Goal: Task Accomplishment & Management: Use online tool/utility

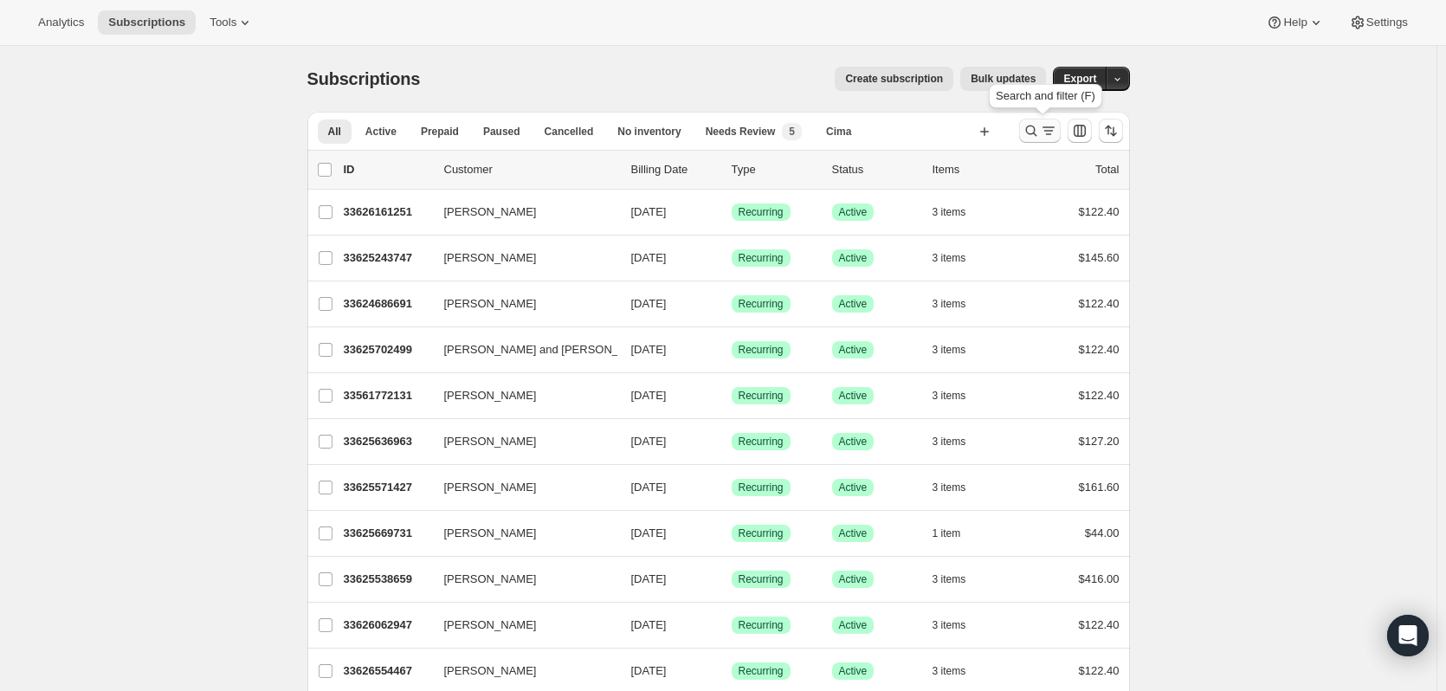
click at [1040, 127] on icon "Search and filter results" at bounding box center [1031, 130] width 17 height 17
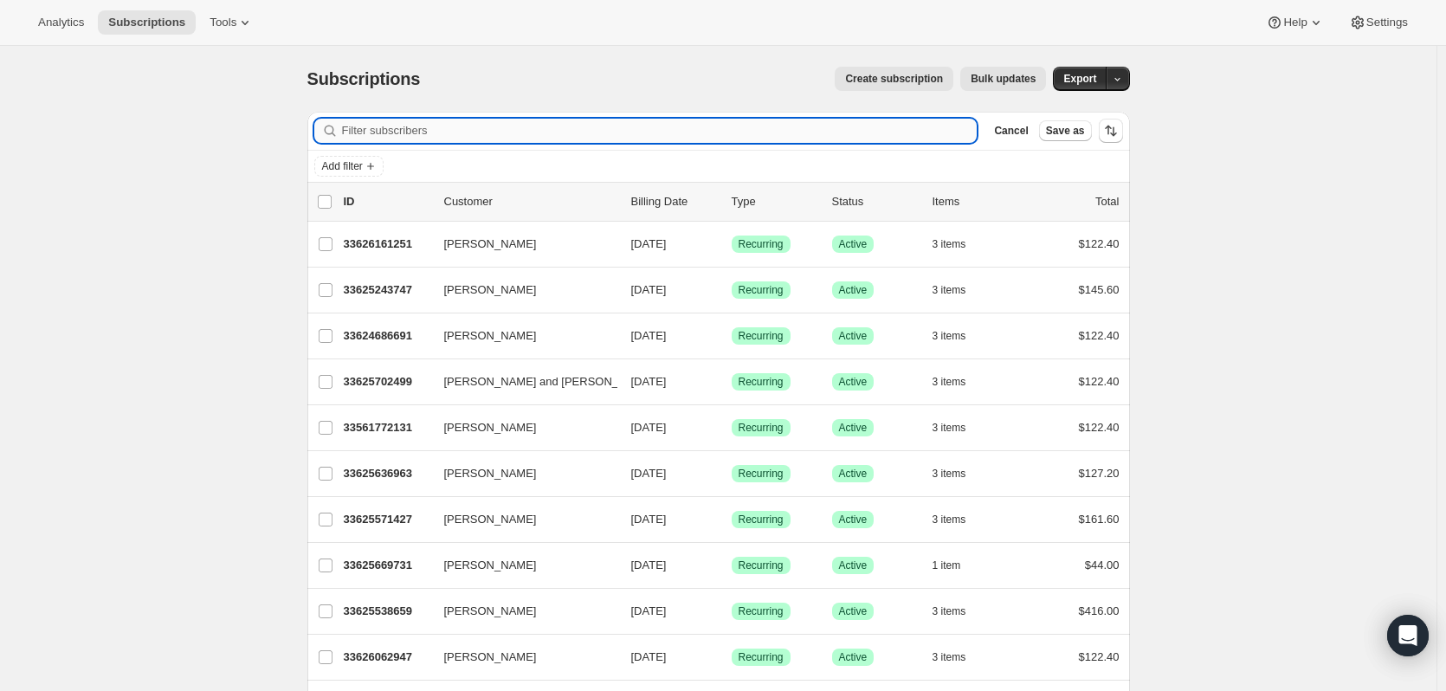
click at [864, 131] on input "Filter subscribers" at bounding box center [660, 131] width 636 height 24
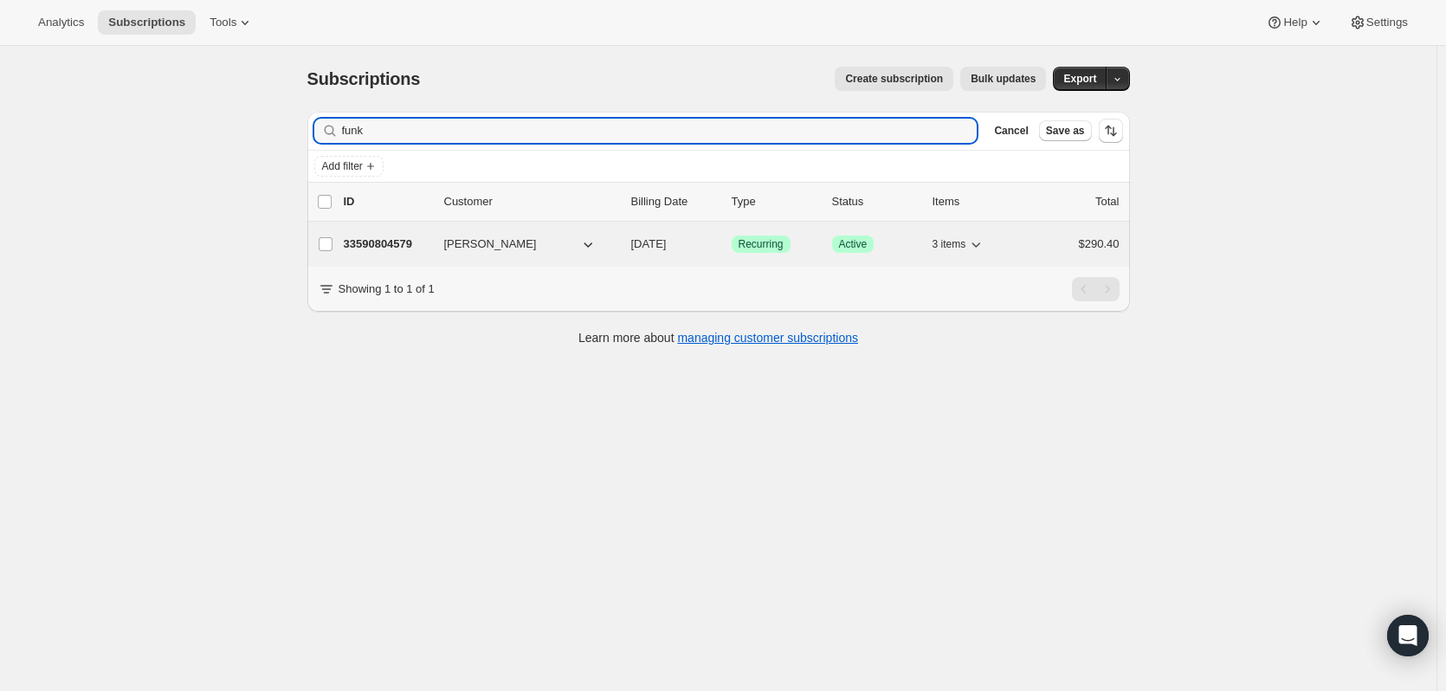
type input "funk"
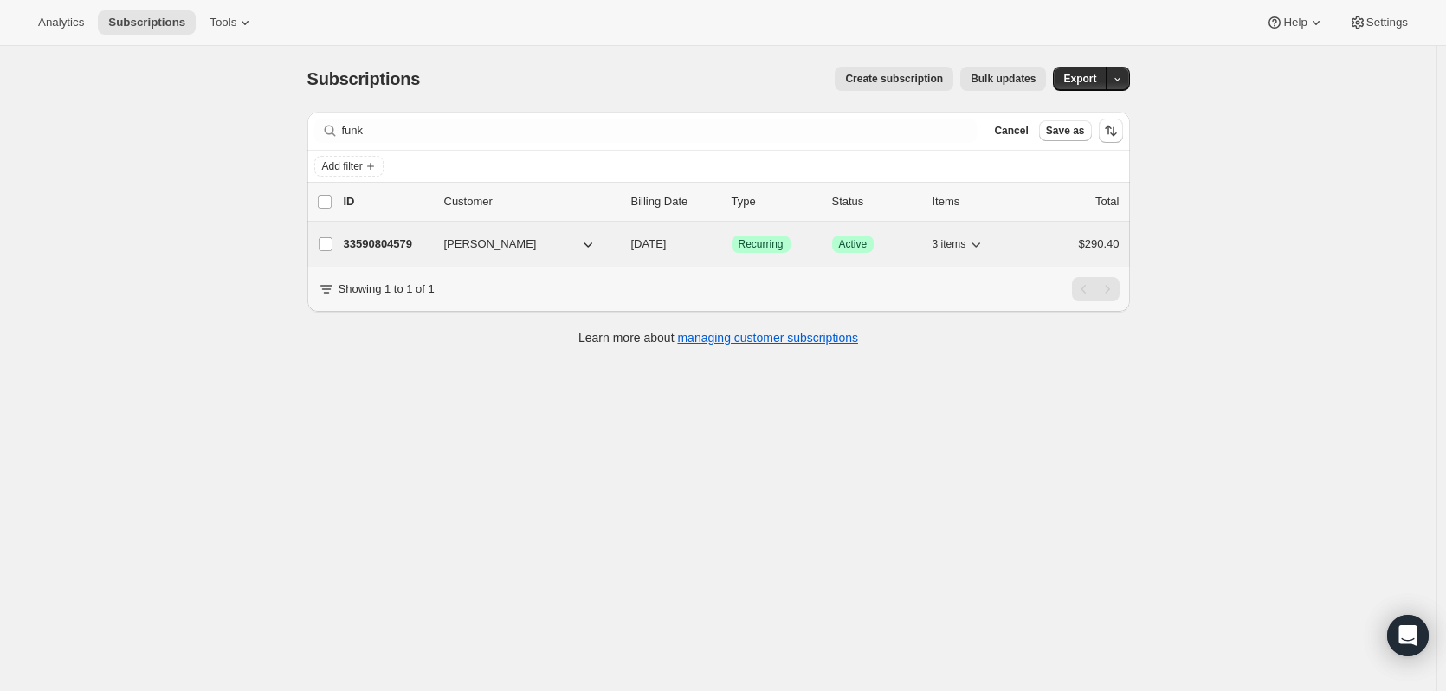
click at [404, 243] on p "33590804579" at bounding box center [387, 244] width 87 height 17
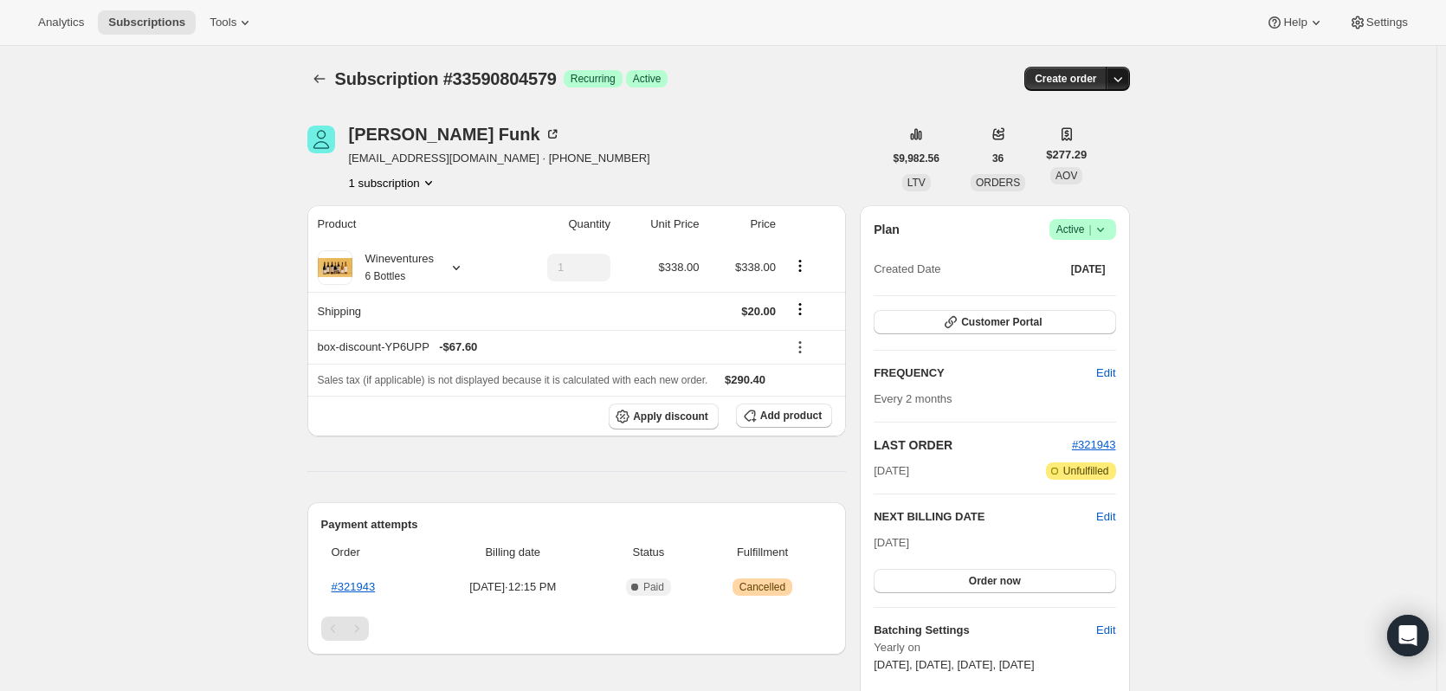
click at [1127, 72] on icon "button" at bounding box center [1117, 78] width 17 height 17
click at [1078, 143] on span "Create custom one-time order" at bounding box center [1049, 144] width 150 height 13
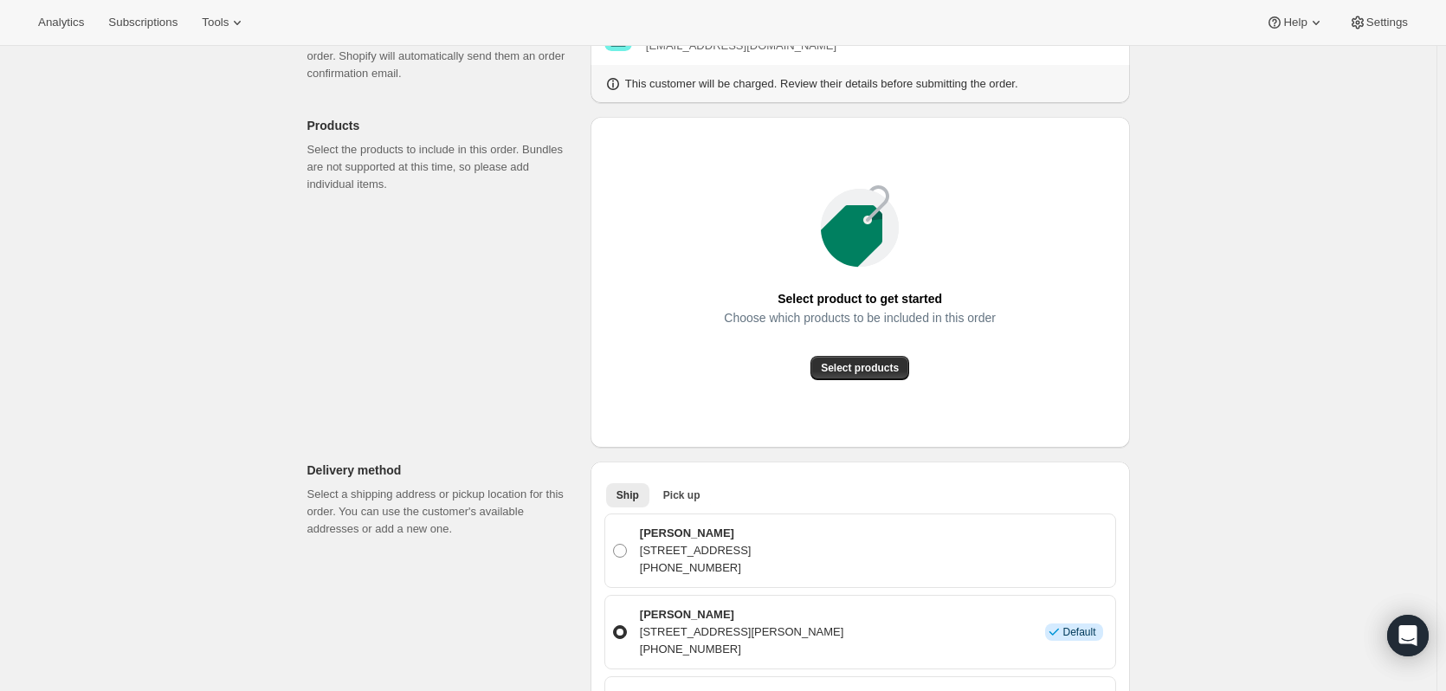
scroll to position [173, 0]
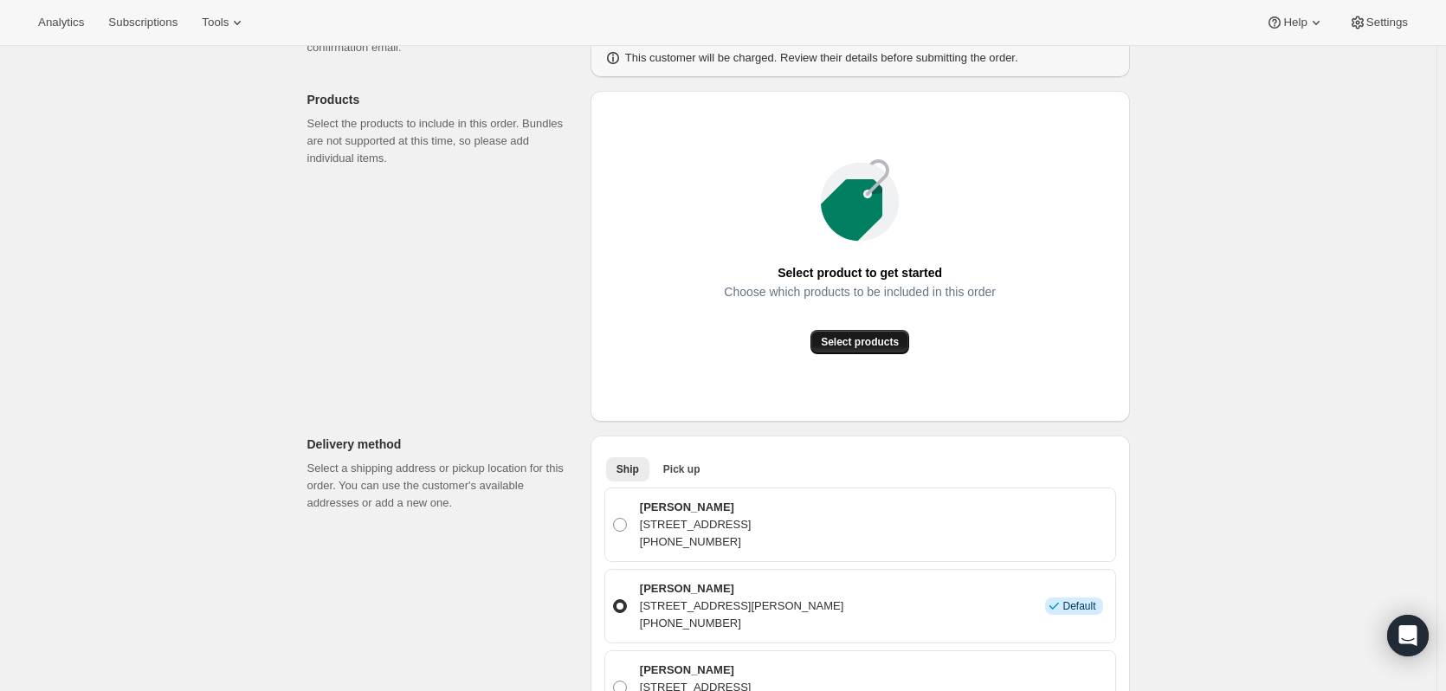
click at [885, 344] on span "Select products" at bounding box center [860, 342] width 78 height 14
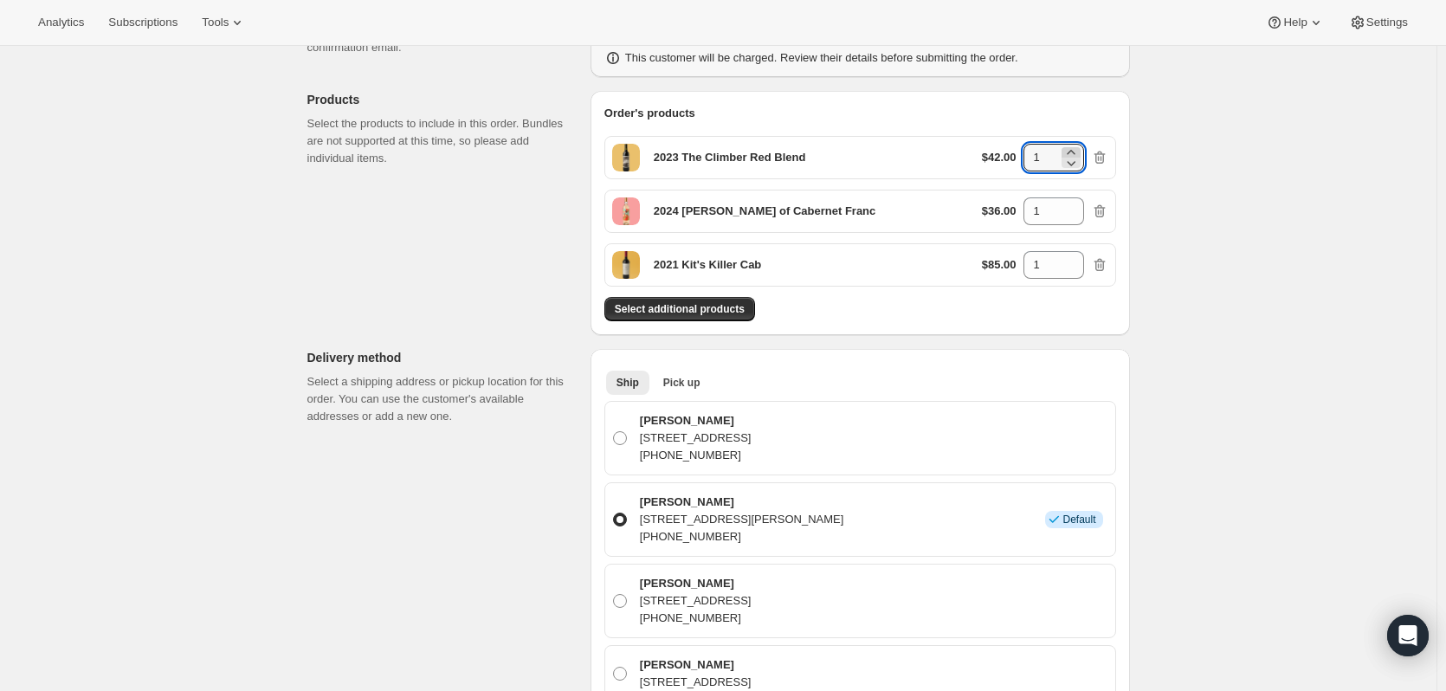
click at [1079, 148] on icon at bounding box center [1071, 152] width 17 height 17
type input "3"
click at [1080, 206] on icon at bounding box center [1071, 205] width 17 height 17
type input "2"
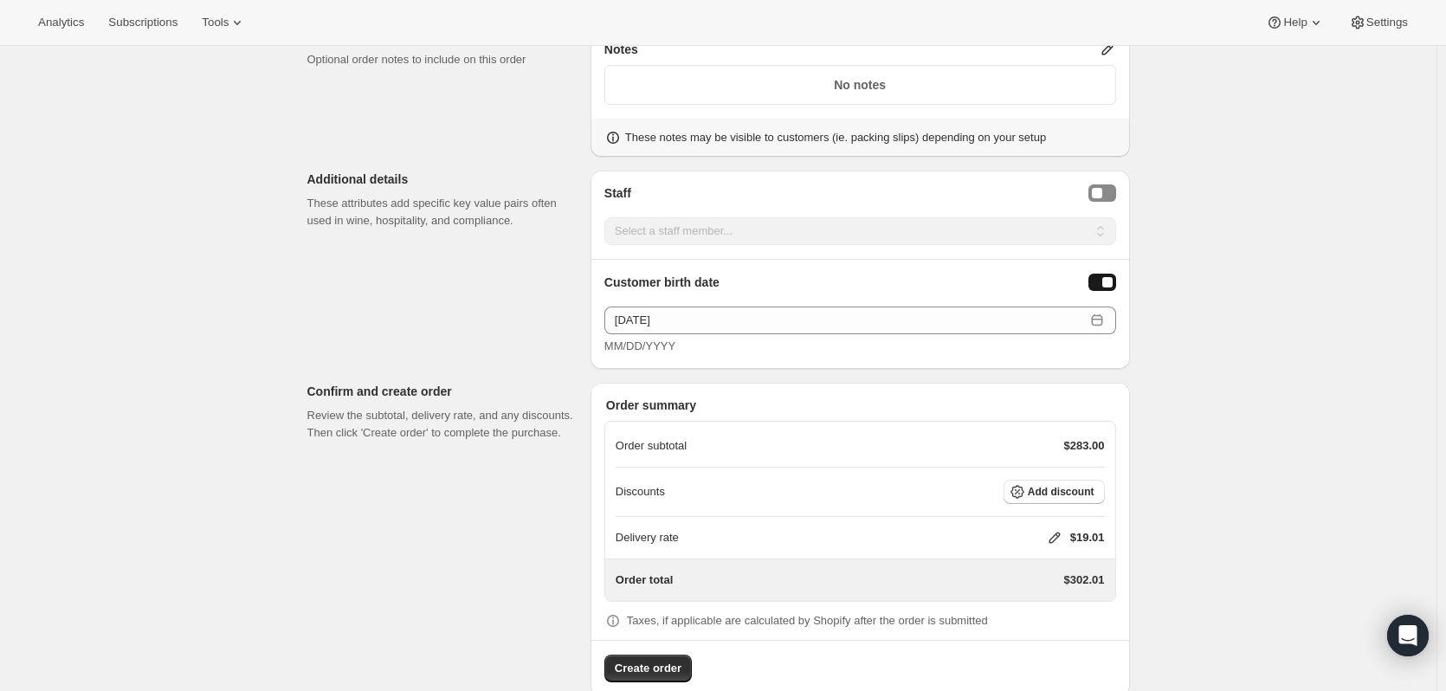
scroll to position [1504, 0]
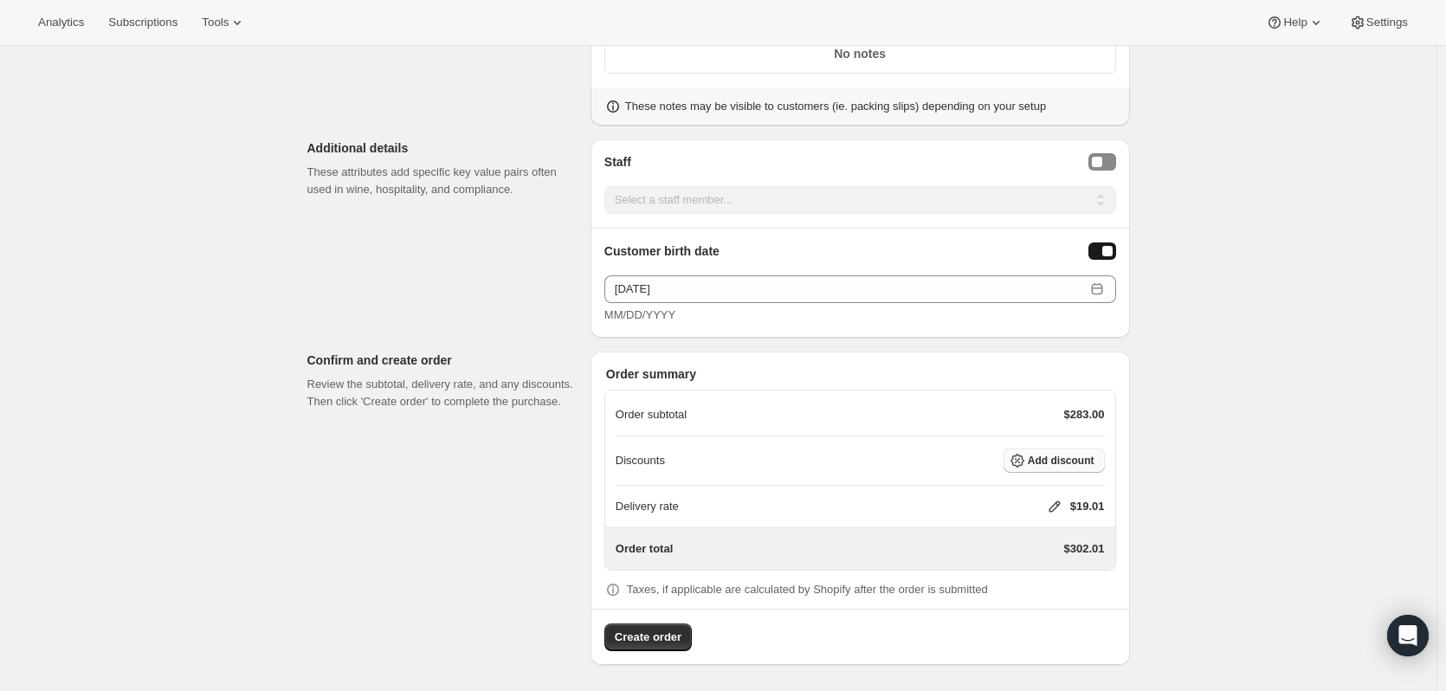
click at [1045, 456] on span "Add discount" at bounding box center [1061, 461] width 67 height 14
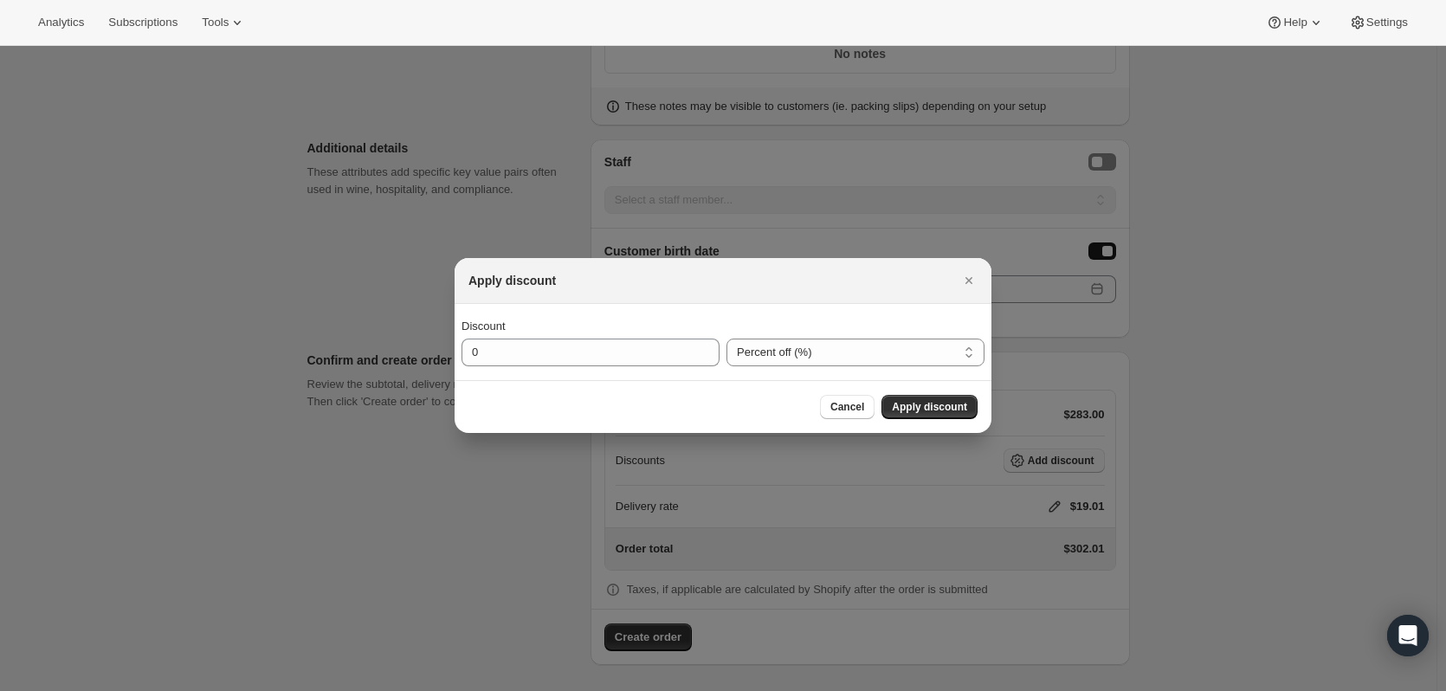
scroll to position [0, 0]
click at [553, 359] on input "0" at bounding box center [578, 353] width 232 height 28
drag, startPoint x: 475, startPoint y: 358, endPoint x: 428, endPoint y: 357, distance: 47.6
click at [428, 690] on div "Apply discount Discount 0 Percent off (%) Amount off ($) Percent off (%) Cancel…" at bounding box center [723, 693] width 1446 height 0
type input "20"
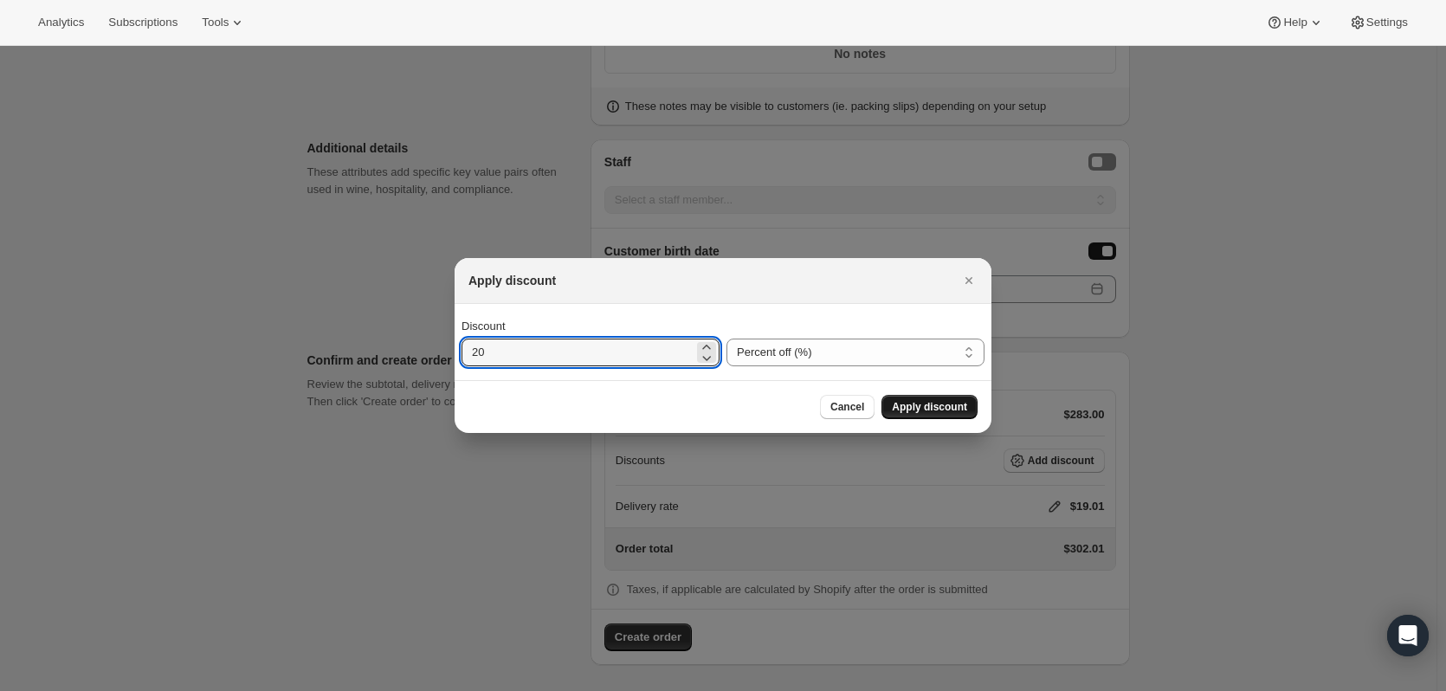
click at [923, 406] on span "Apply discount" at bounding box center [929, 407] width 75 height 14
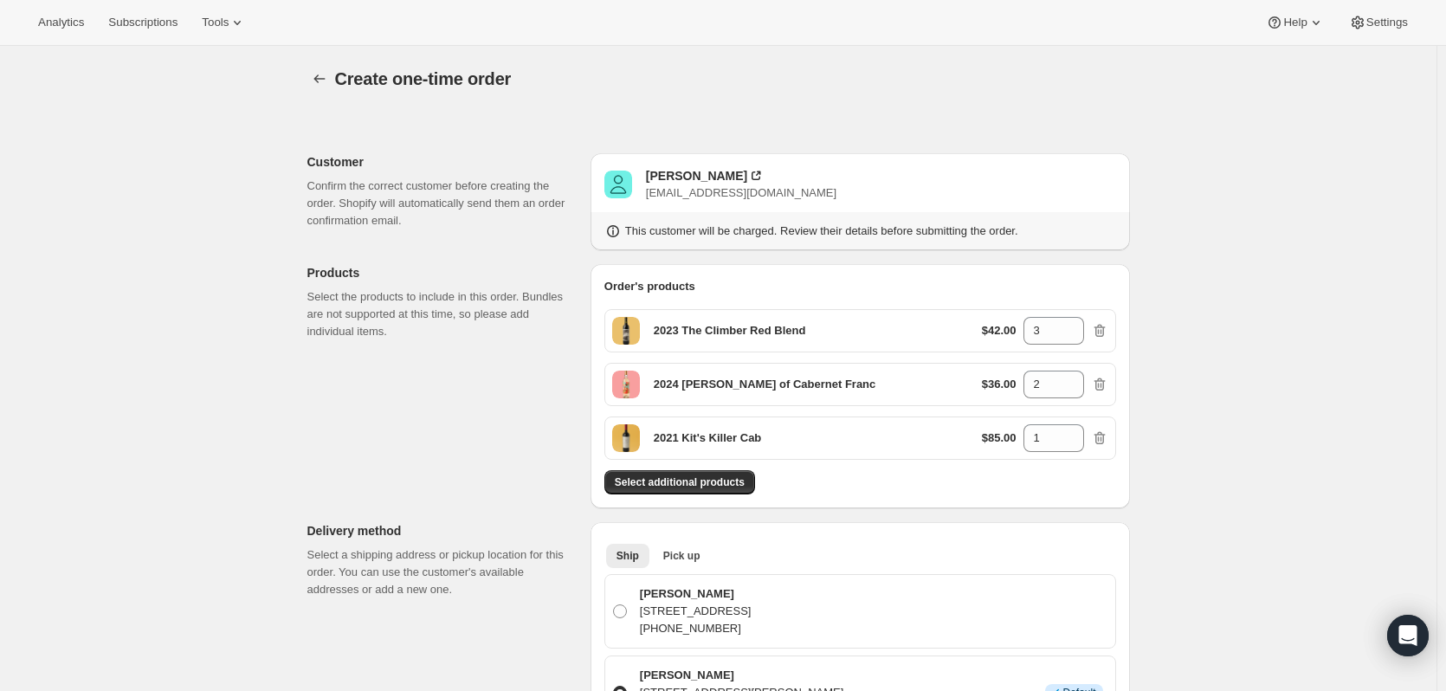
scroll to position [1497, 0]
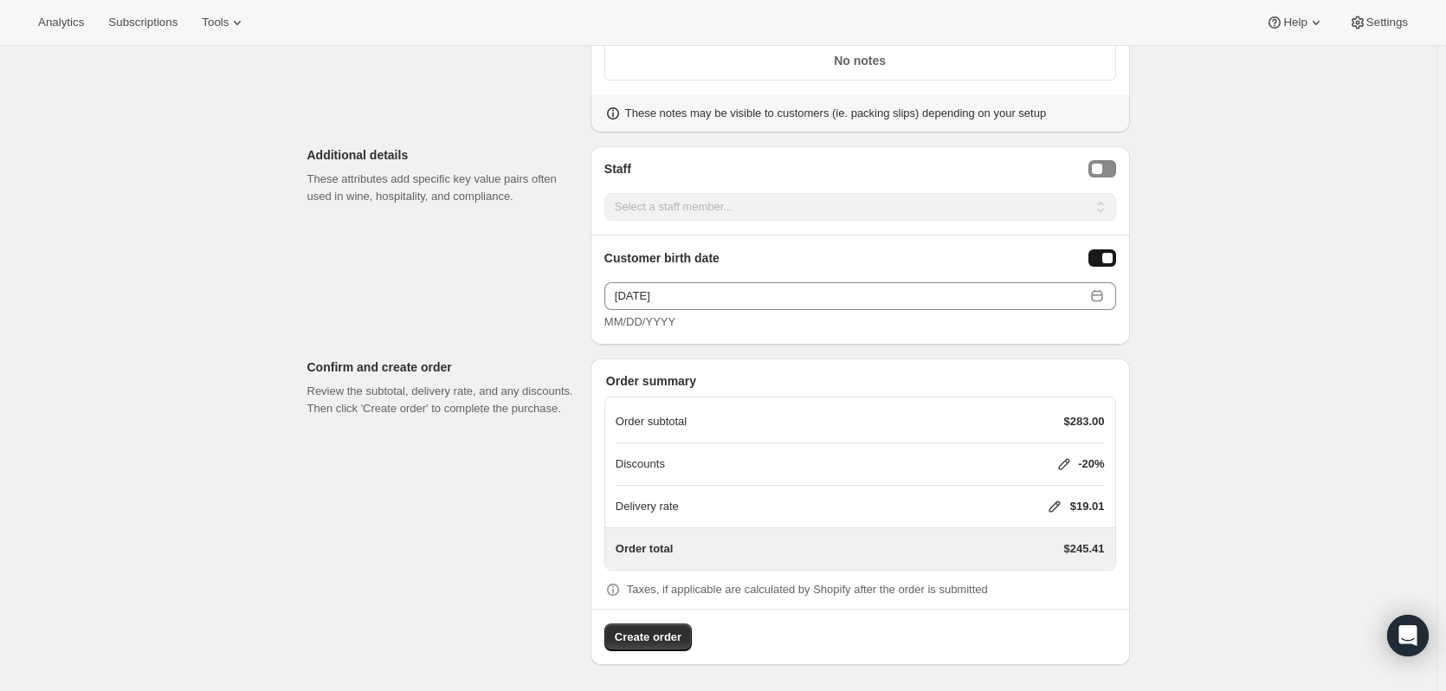
click at [1060, 504] on icon at bounding box center [1054, 506] width 11 height 11
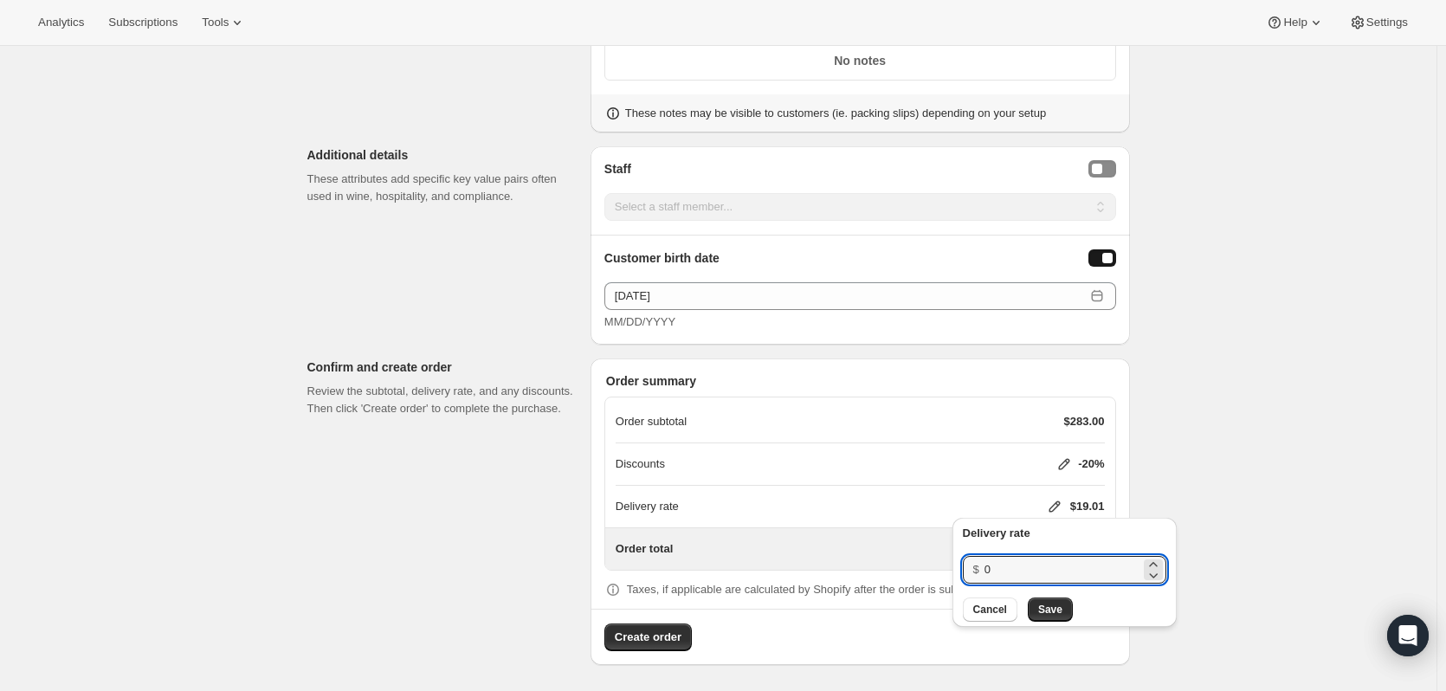
drag, startPoint x: 996, startPoint y: 573, endPoint x: 980, endPoint y: 573, distance: 15.6
click at [980, 573] on div "$ 0" at bounding box center [1065, 570] width 204 height 28
type input "20"
click at [1050, 607] on span "Save" at bounding box center [1050, 610] width 24 height 14
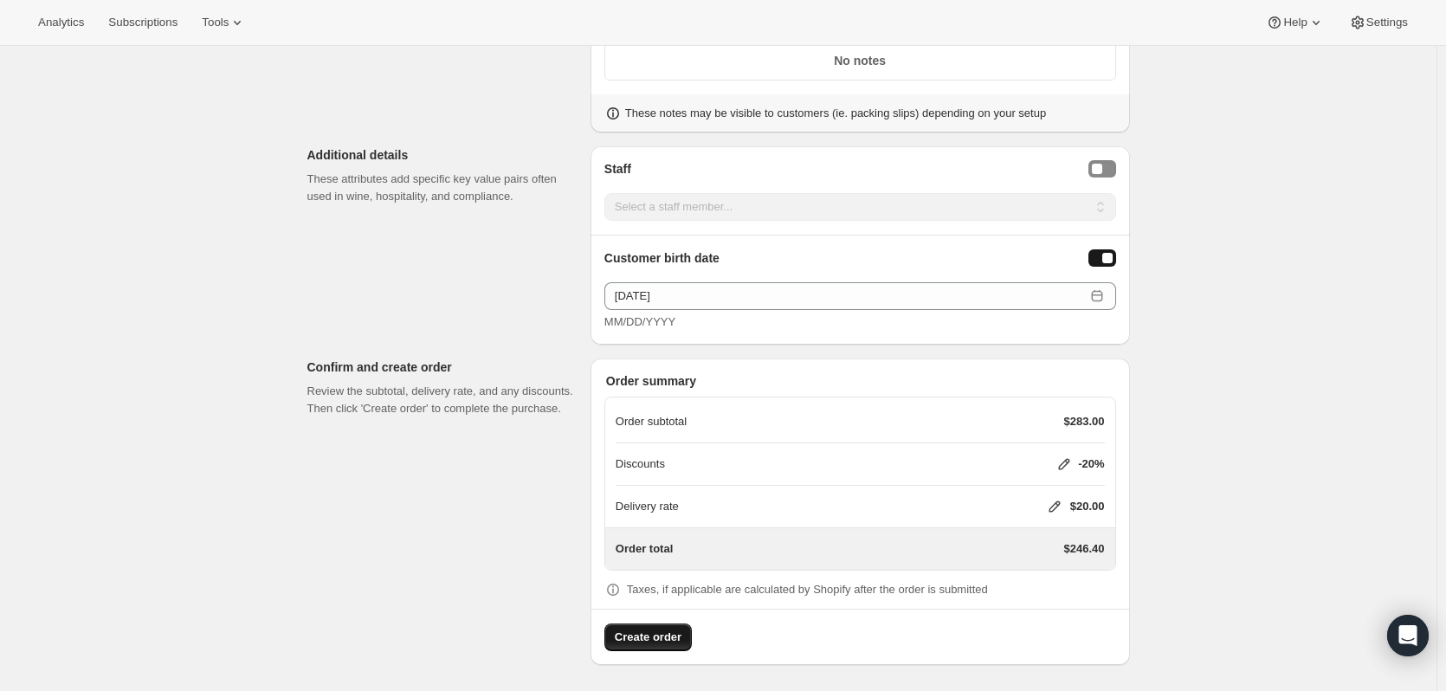
click at [646, 631] on span "Create order" at bounding box center [648, 637] width 67 height 17
